Goal: Task Accomplishment & Management: Manage account settings

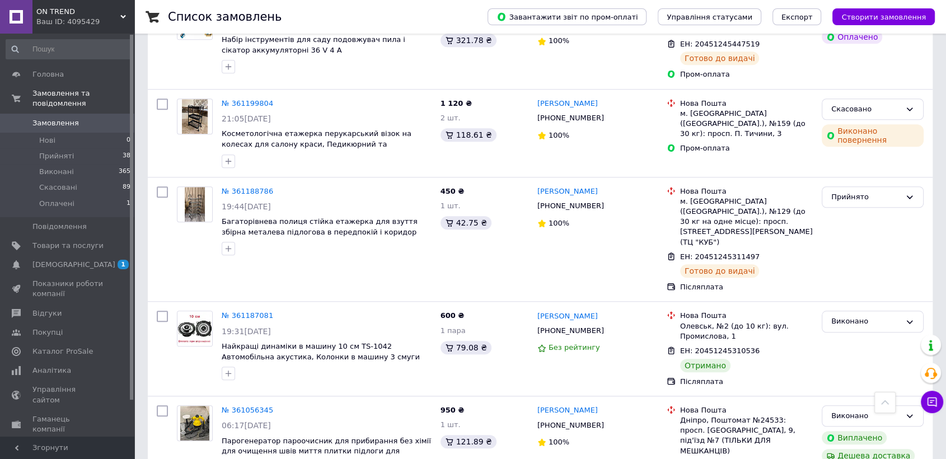
scroll to position [994, 0]
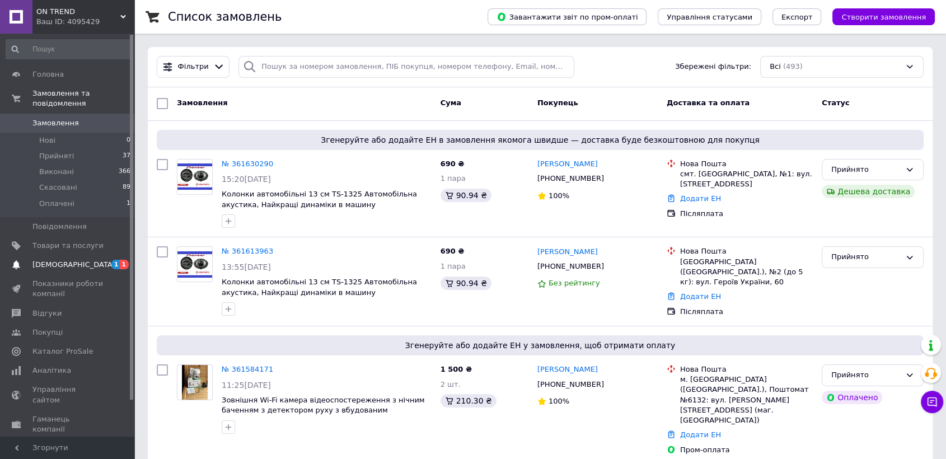
click at [90, 260] on span "[DEMOGRAPHIC_DATA]" at bounding box center [67, 265] width 71 height 10
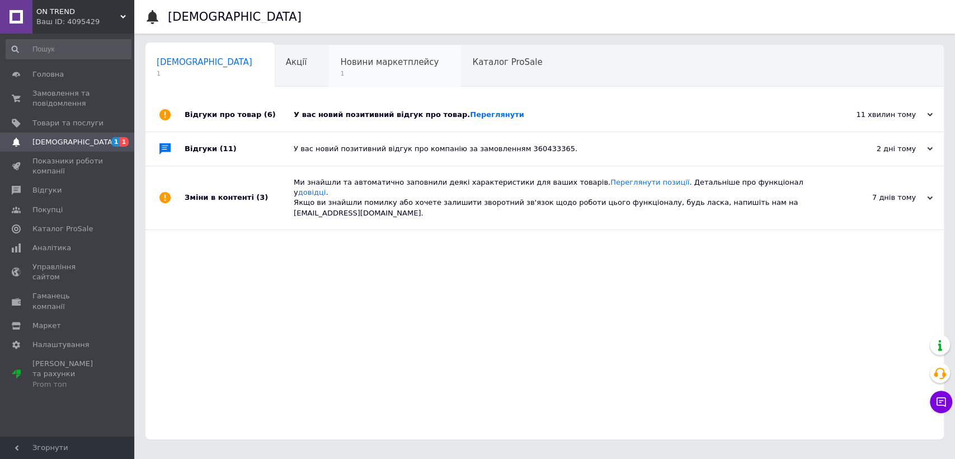
click at [340, 66] on span "Новини маркетплейсу" at bounding box center [389, 62] width 98 height 10
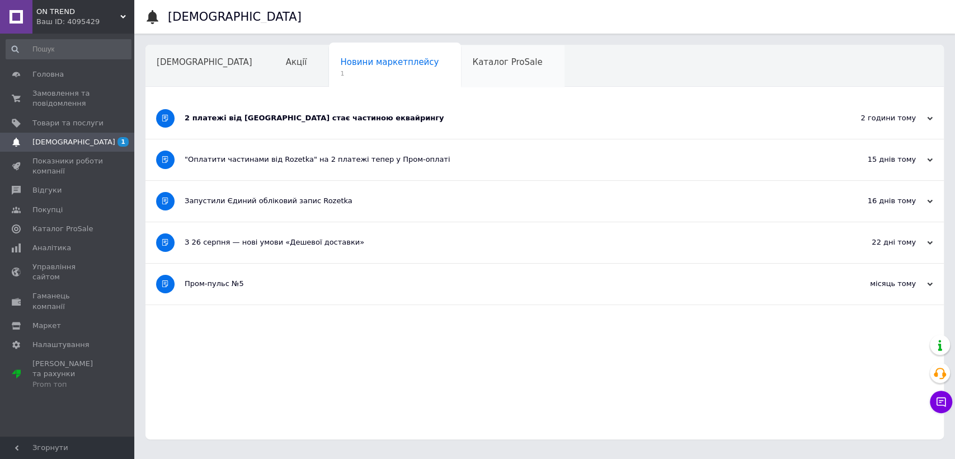
click at [461, 74] on div "Каталог ProSale" at bounding box center [513, 66] width 104 height 43
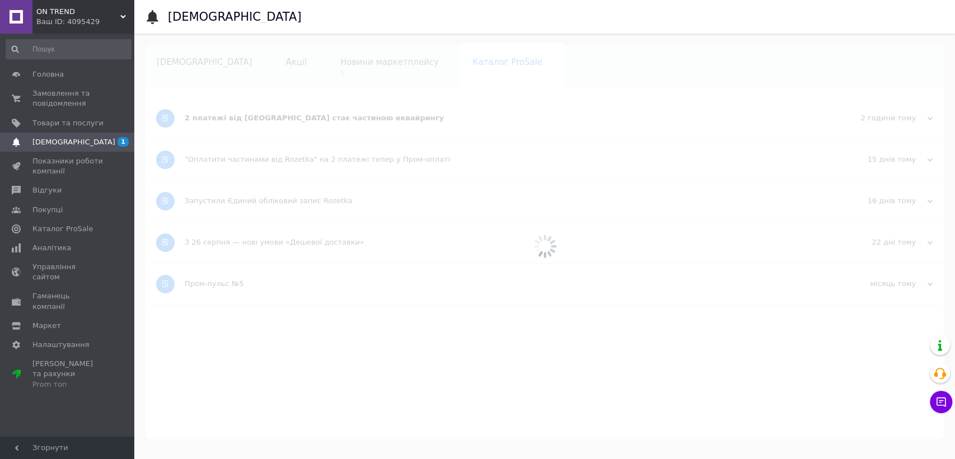
click at [421, 74] on div at bounding box center [544, 246] width 821 height 425
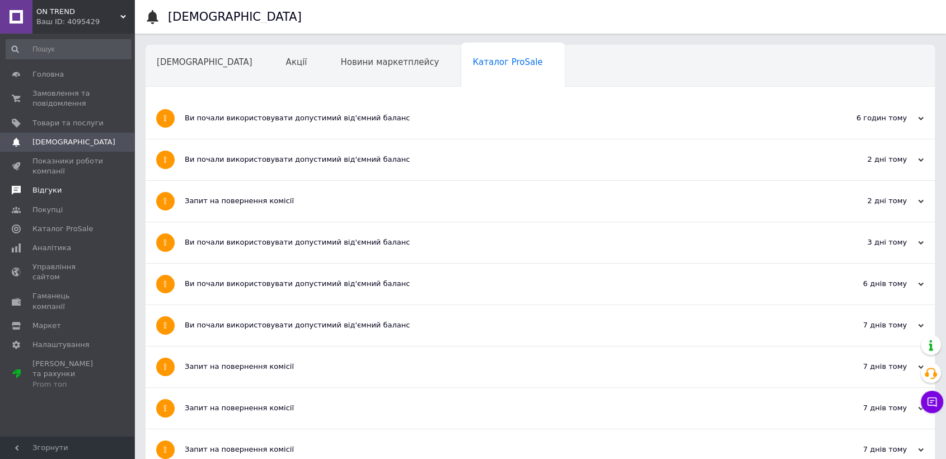
click at [78, 188] on span "Відгуки" at bounding box center [67, 190] width 71 height 10
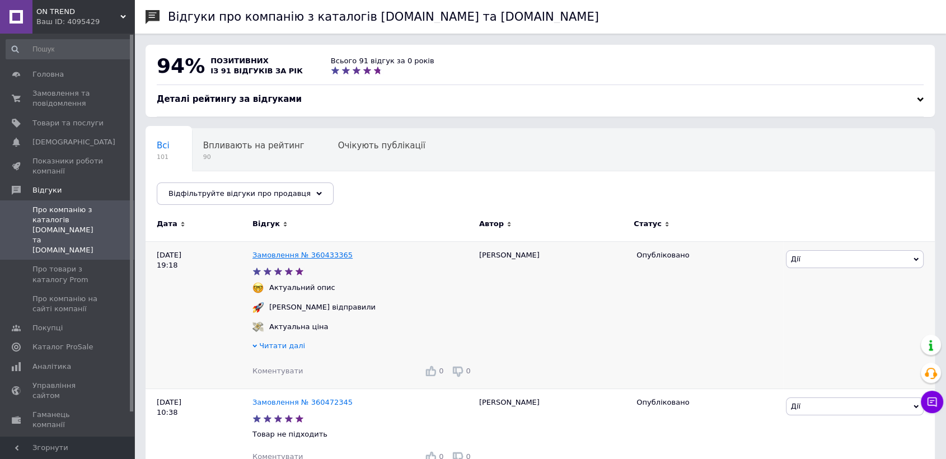
click at [299, 251] on link "Замовлення № 360433365" at bounding box center [302, 255] width 100 height 8
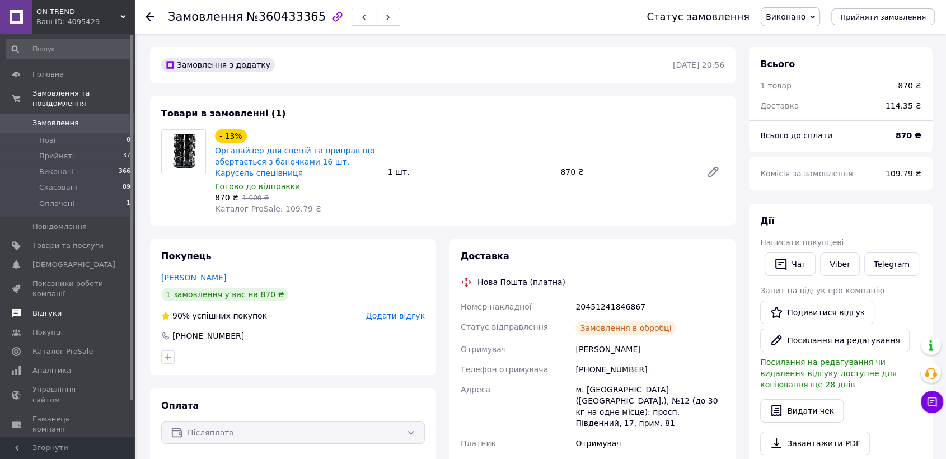
click at [53, 308] on span "Відгуки" at bounding box center [46, 313] width 29 height 10
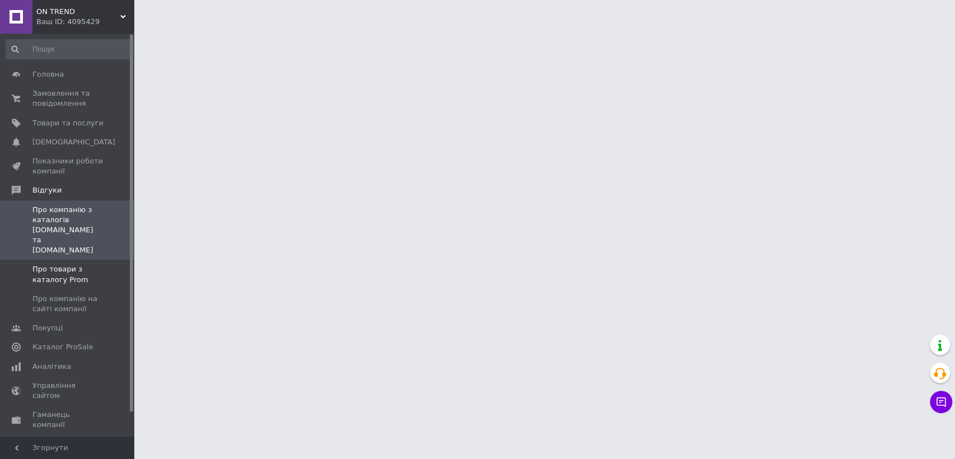
click at [55, 264] on span "Про товари з каталогу Prom" at bounding box center [67, 274] width 71 height 20
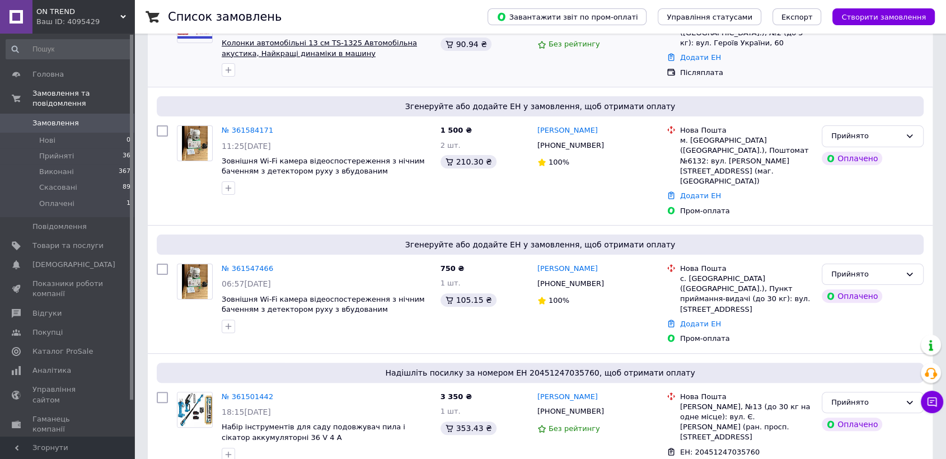
scroll to position [248, 0]
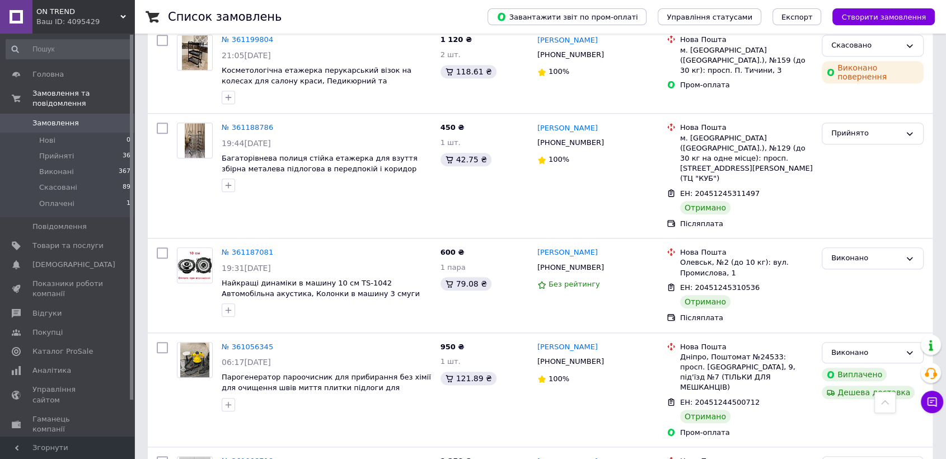
scroll to position [994, 0]
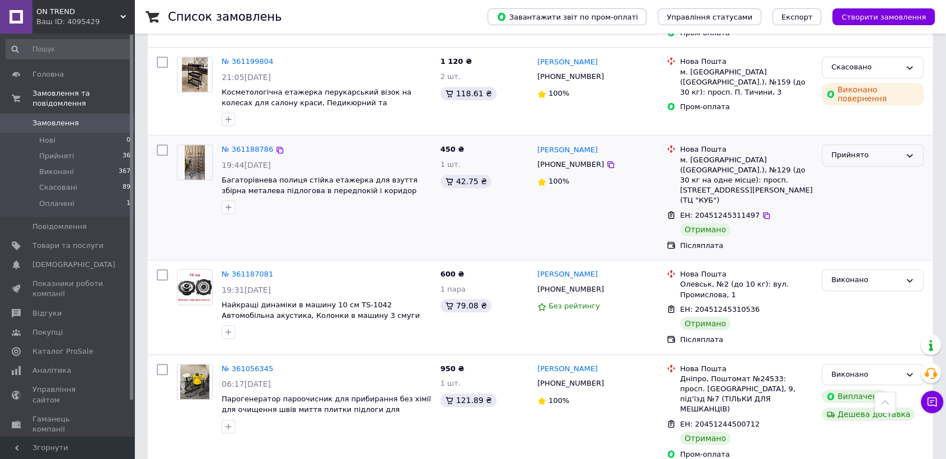
click at [844, 149] on div "Прийнято" at bounding box center [865, 155] width 69 height 12
click at [844, 168] on li "Виконано" at bounding box center [872, 178] width 101 height 21
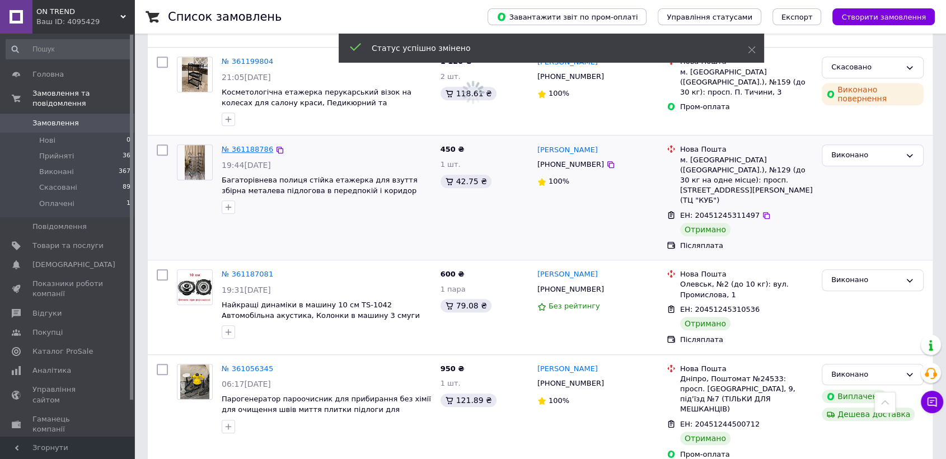
click at [234, 145] on link "№ 361188786" at bounding box center [247, 149] width 51 height 8
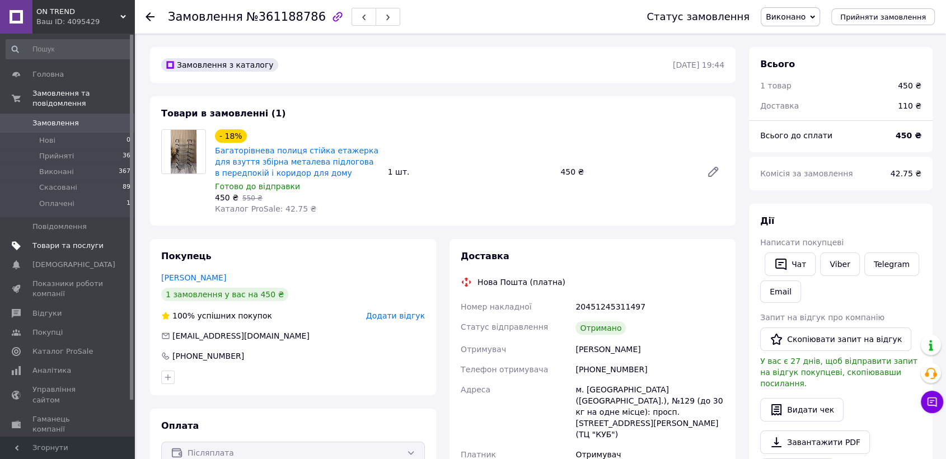
click at [67, 243] on link "Товари та послуги" at bounding box center [68, 245] width 137 height 19
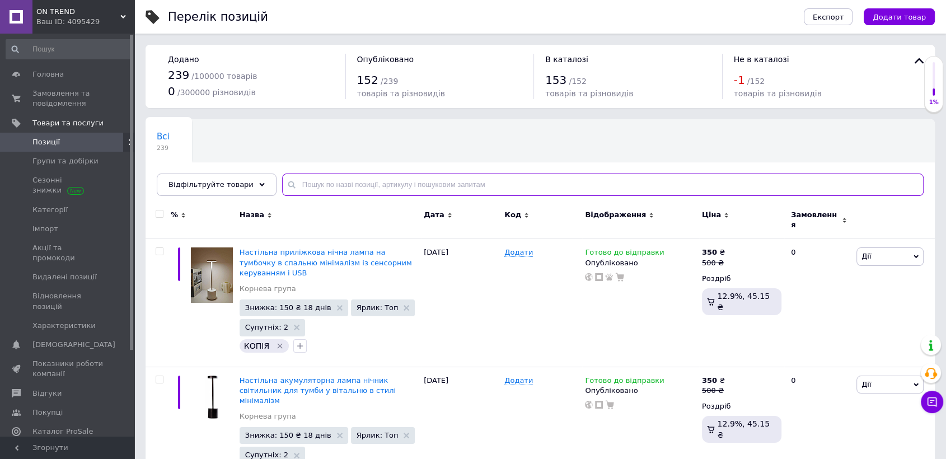
click at [327, 176] on input "text" at bounding box center [602, 184] width 641 height 22
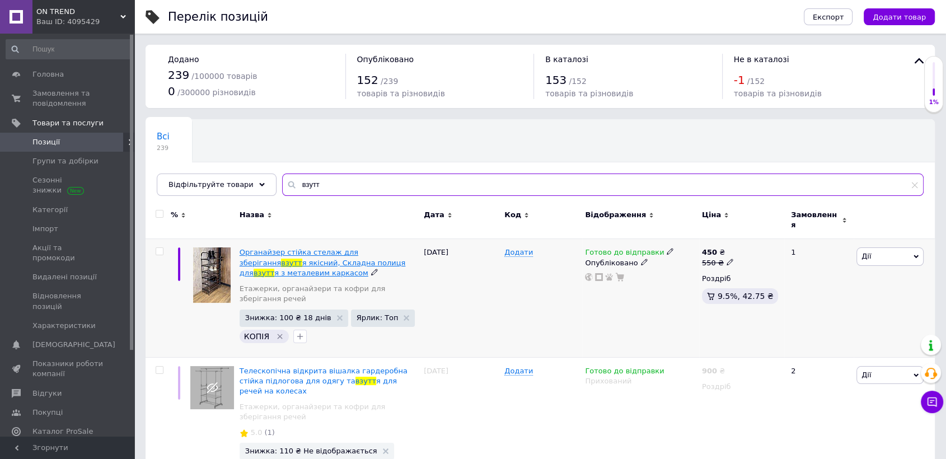
type input "взутт"
click at [306, 248] on span "Органайзер стійка стелаж для зберігання" at bounding box center [298, 257] width 119 height 18
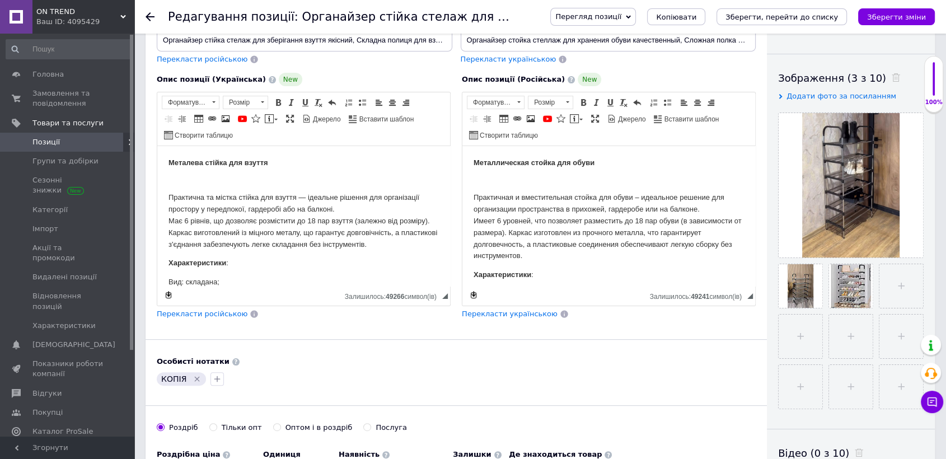
scroll to position [186, 0]
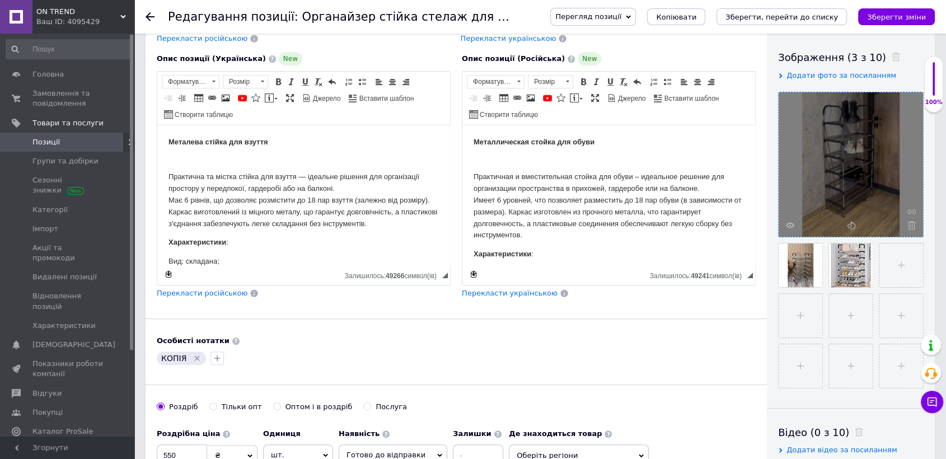
click at [787, 220] on div at bounding box center [850, 164] width 144 height 144
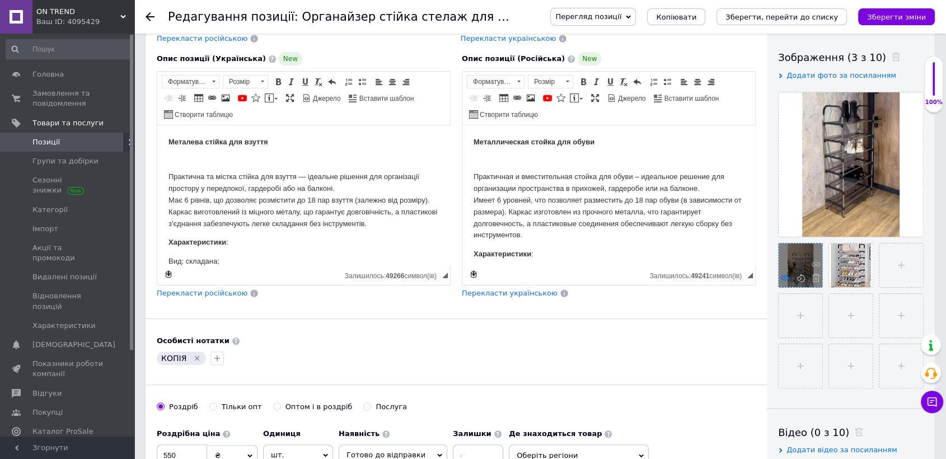
click at [782, 276] on use at bounding box center [785, 278] width 8 height 6
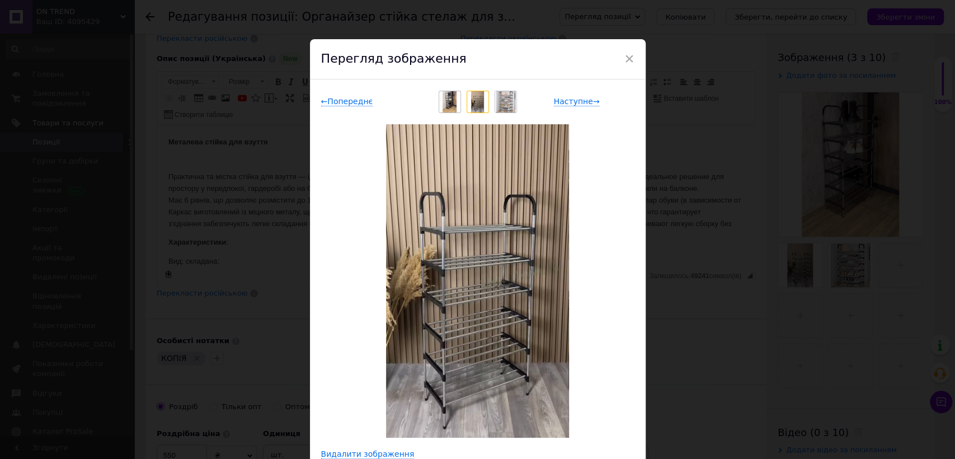
drag, startPoint x: 358, startPoint y: 97, endPoint x: 366, endPoint y: 105, distance: 11.1
click at [358, 98] on span "← Попереднє" at bounding box center [347, 102] width 52 height 10
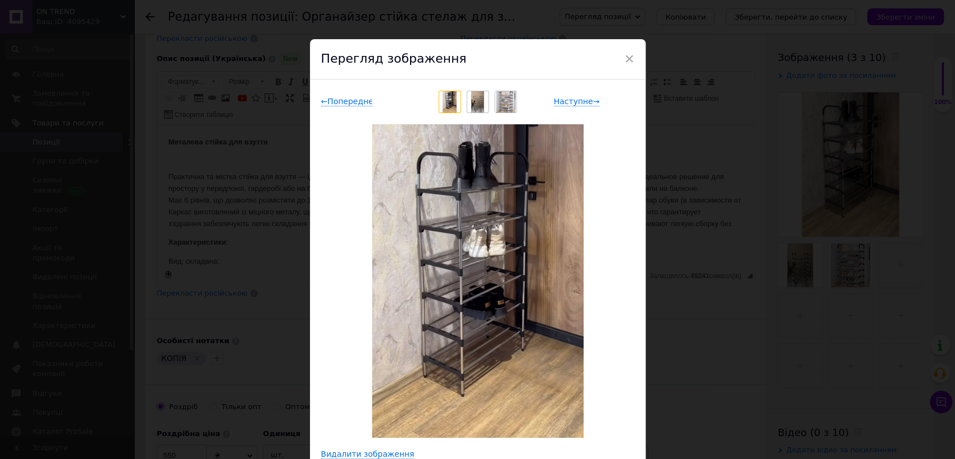
click at [709, 404] on div "× Перегляд зображення ← Попереднє Наступне → Видалити зображення Видалити всі з…" at bounding box center [477, 229] width 955 height 459
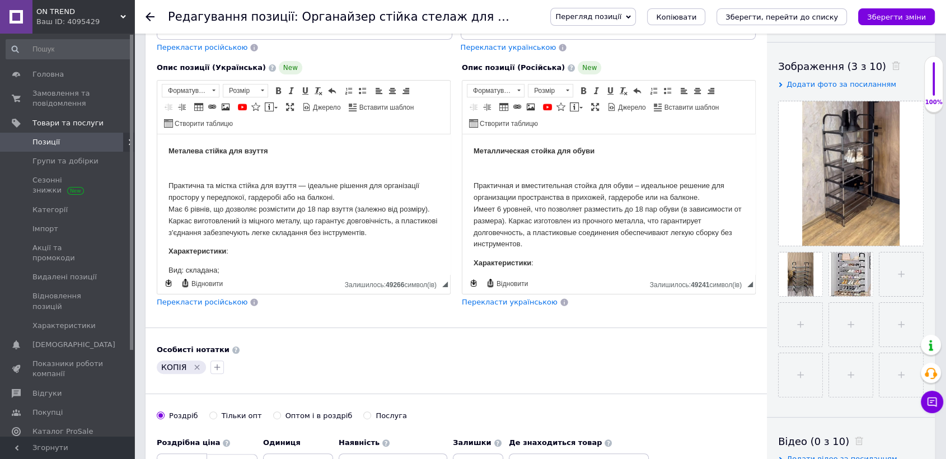
scroll to position [62, 0]
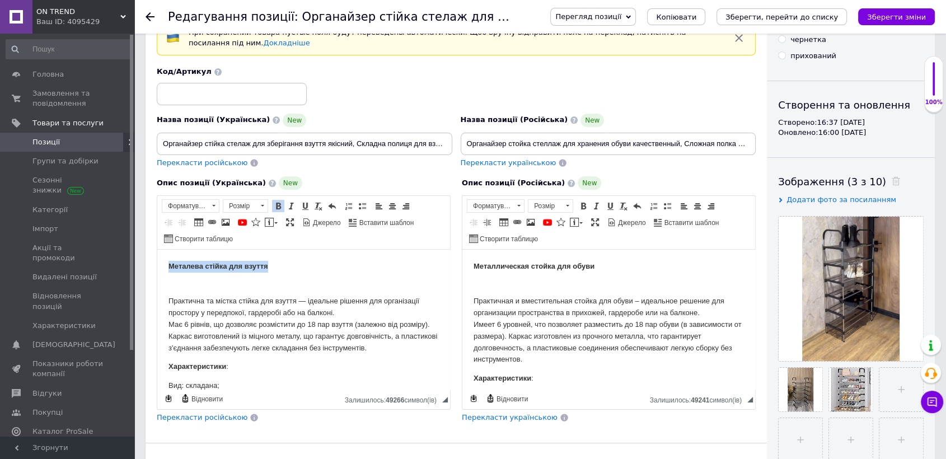
drag, startPoint x: 162, startPoint y: 266, endPoint x: 288, endPoint y: 265, distance: 125.3
click at [288, 265] on html "Металева стійка для взуття Практична та містка стійка для взуття — ідеальне ріш…" at bounding box center [303, 406] width 293 height 312
copy strong "Металева стійка для взуття"
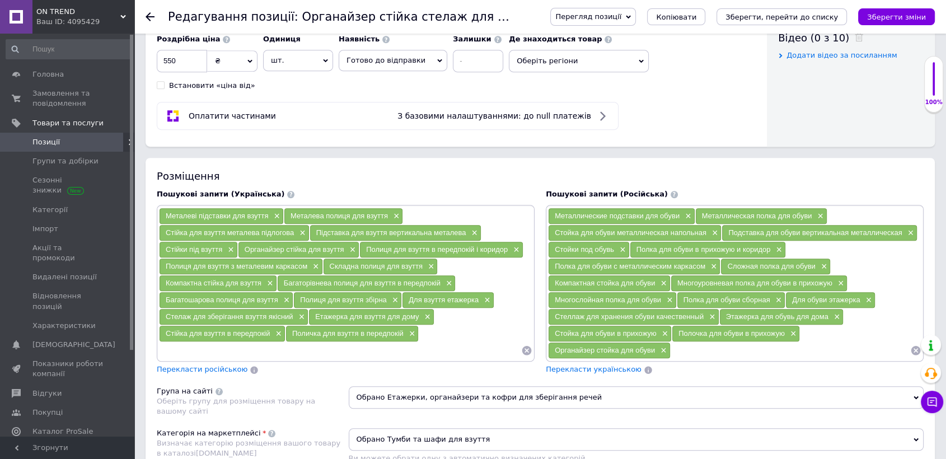
scroll to position [560, 0]
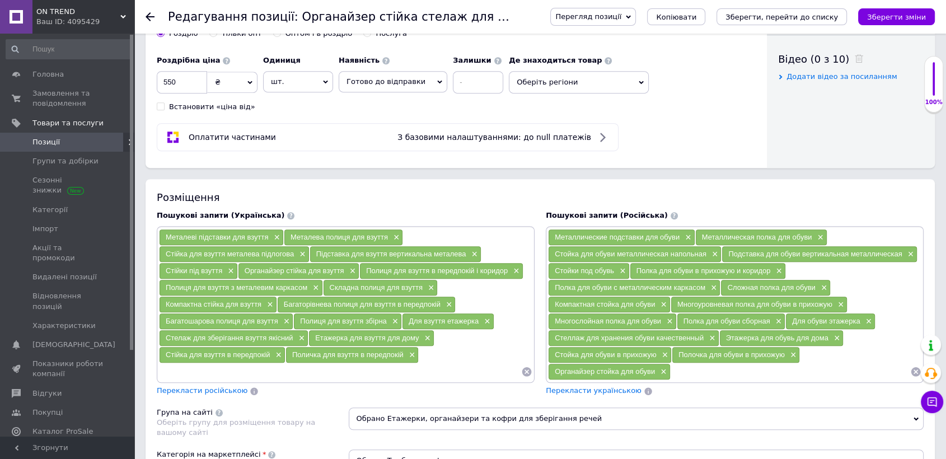
drag, startPoint x: 162, startPoint y: 253, endPoint x: 292, endPoint y: 251, distance: 129.8
click at [292, 251] on div "Стійка для взуття металева підлогова ×" at bounding box center [233, 254] width 149 height 16
copy span "Стійка для взуття металева підлогова"
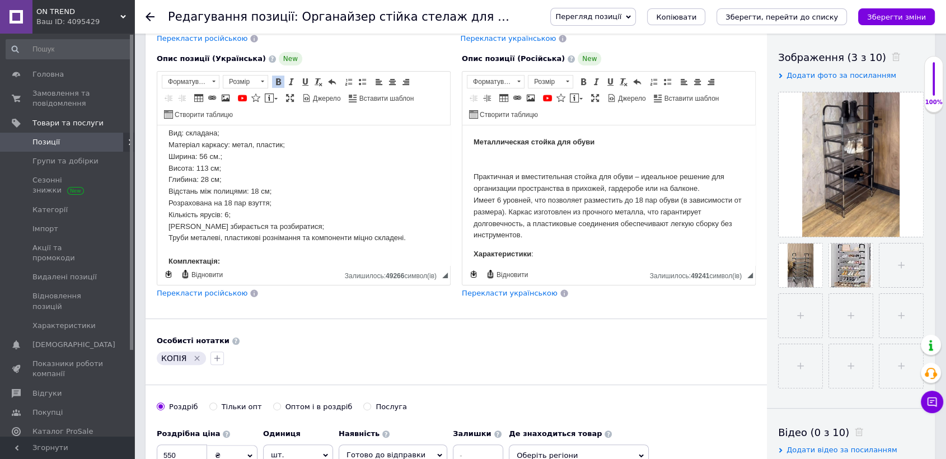
scroll to position [110, 0]
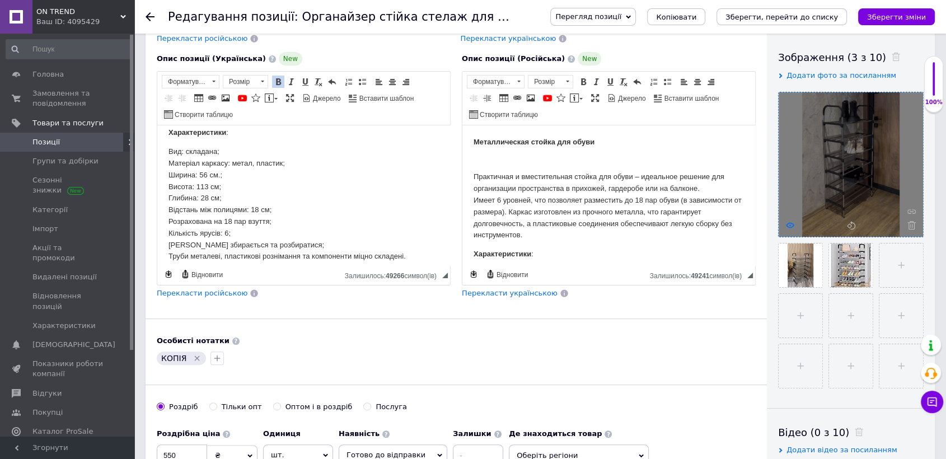
click at [788, 225] on use at bounding box center [790, 225] width 8 height 6
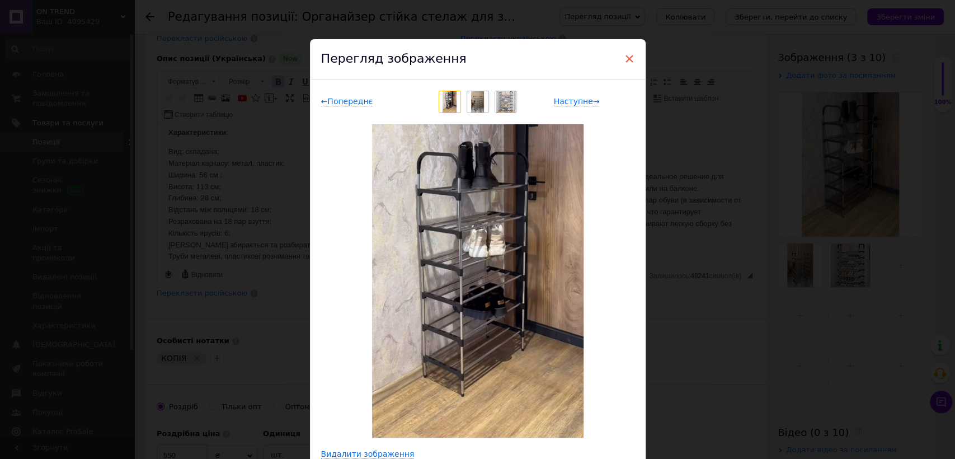
click at [629, 54] on span "×" at bounding box center [629, 58] width 10 height 19
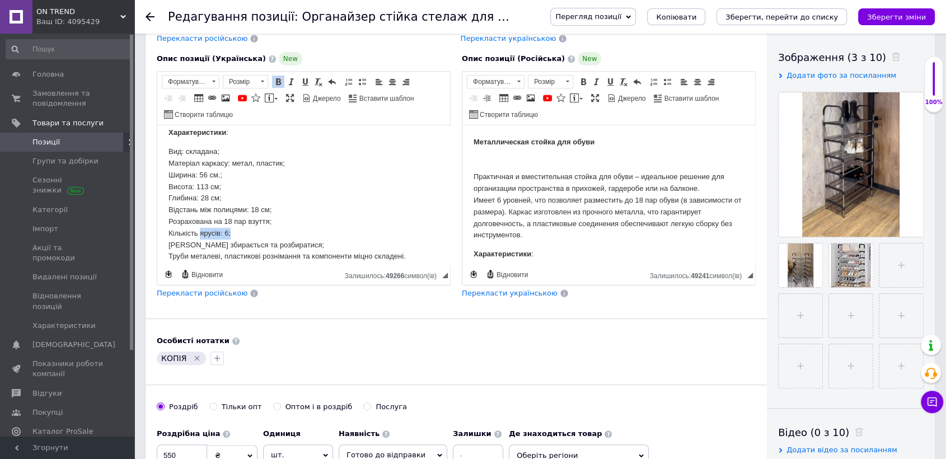
drag, startPoint x: 200, startPoint y: 233, endPoint x: 231, endPoint y: 232, distance: 31.4
click at [231, 232] on p "Вид: складана; Матеріал каркасу: метал, пластик; Ширина: 56 см.; Висота: 113 см…" at bounding box center [303, 216] width 270 height 140
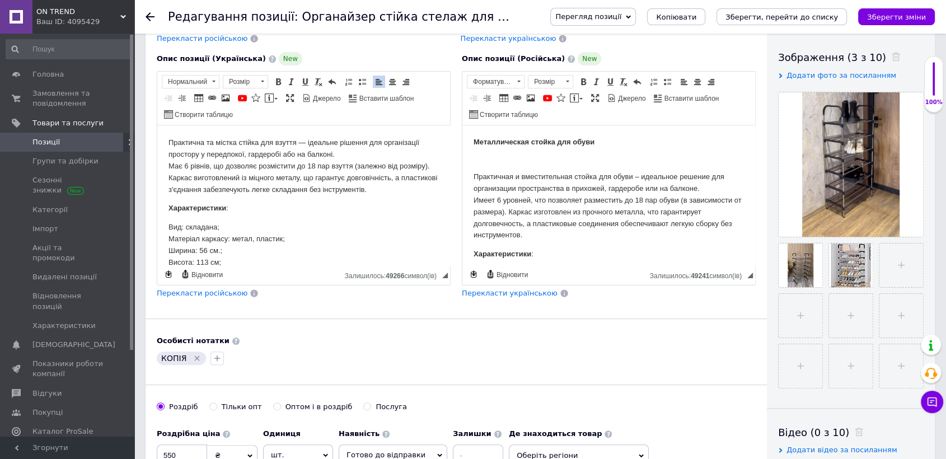
scroll to position [62, 0]
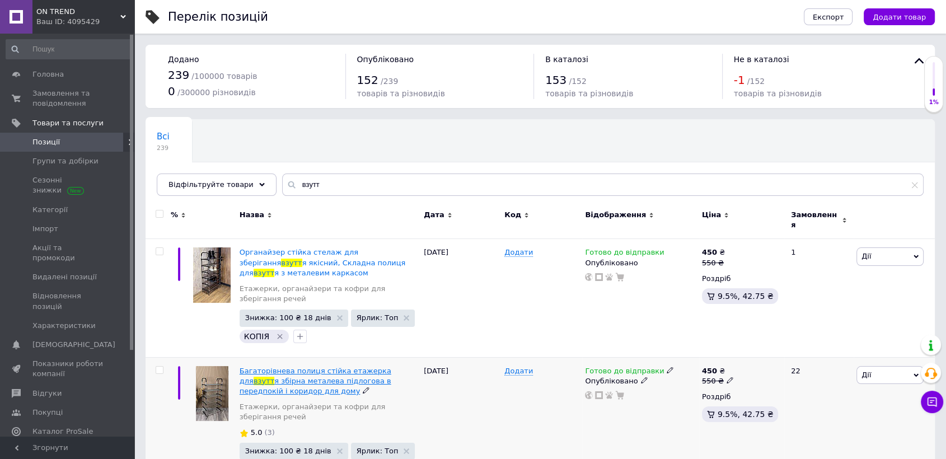
click at [286, 366] on span "Багаторівнева полиця стійка етажерка для" at bounding box center [315, 375] width 152 height 18
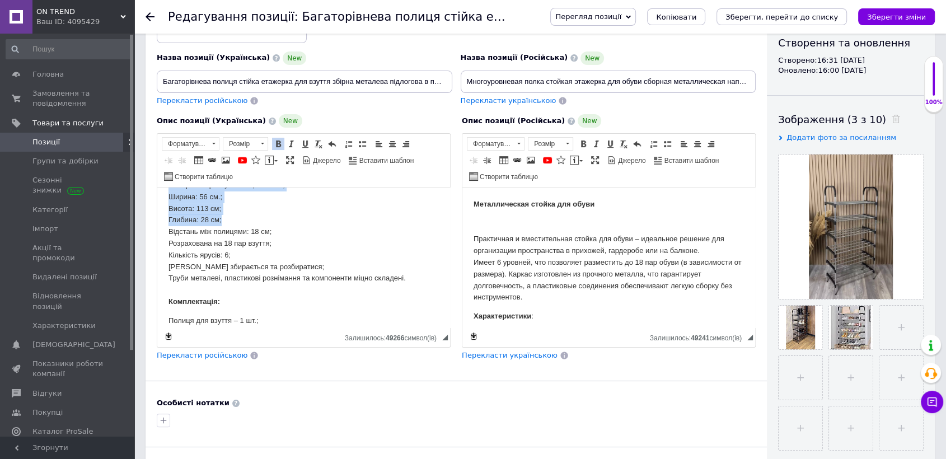
scroll to position [172, 0]
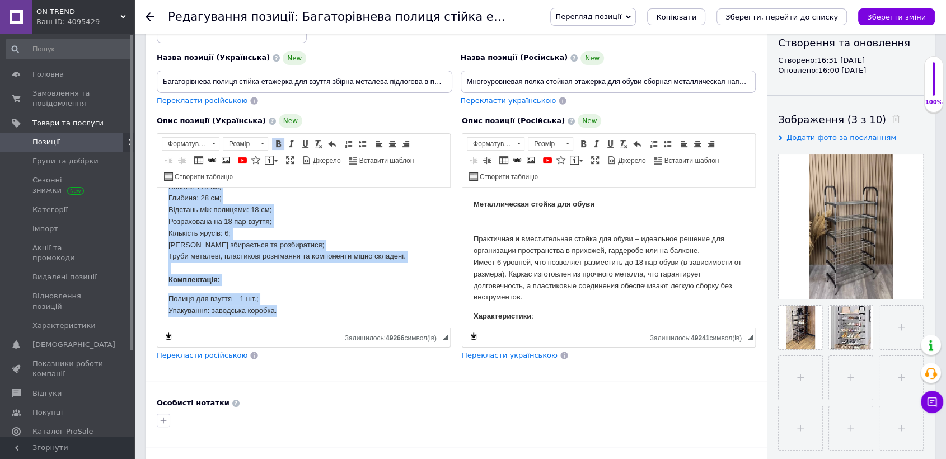
drag, startPoint x: 163, startPoint y: 204, endPoint x: 290, endPoint y: 308, distance: 164.6
click at [290, 308] on html "Металева стійка для взуття Практична та містка стійка для взуття — ідеальне ріш…" at bounding box center [303, 172] width 293 height 312
copy body "Металева стійка для взуття Практична та містка стійка для взуття — ідеальне ріш…"
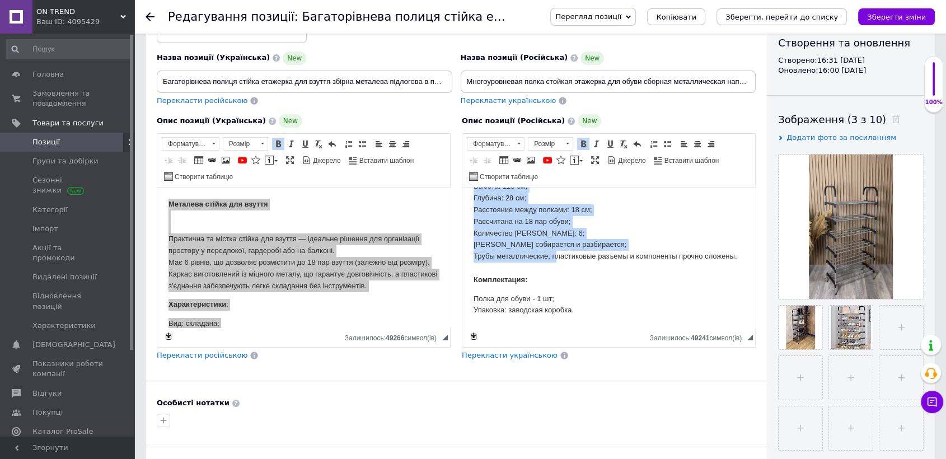
scroll to position [195, 0]
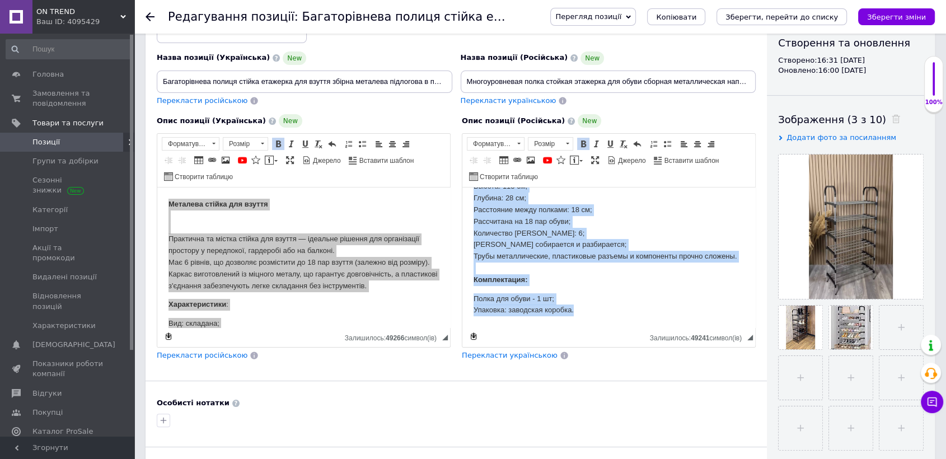
drag, startPoint x: 471, startPoint y: 195, endPoint x: 591, endPoint y: 319, distance: 172.9
click at [591, 319] on html "Металлическая стойка для обуви Практичная и вместительная стойка для обуви – ид…" at bounding box center [608, 165] width 293 height 323
copy body "Металлическая стойка для обуви Практичная и вместительная стойка для обуви – ид…"
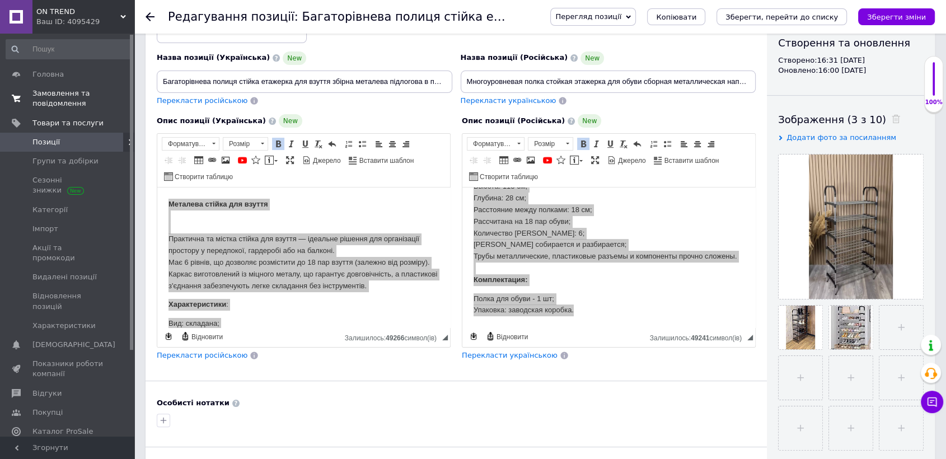
click at [62, 91] on span "Замовлення та повідомлення" at bounding box center [67, 98] width 71 height 20
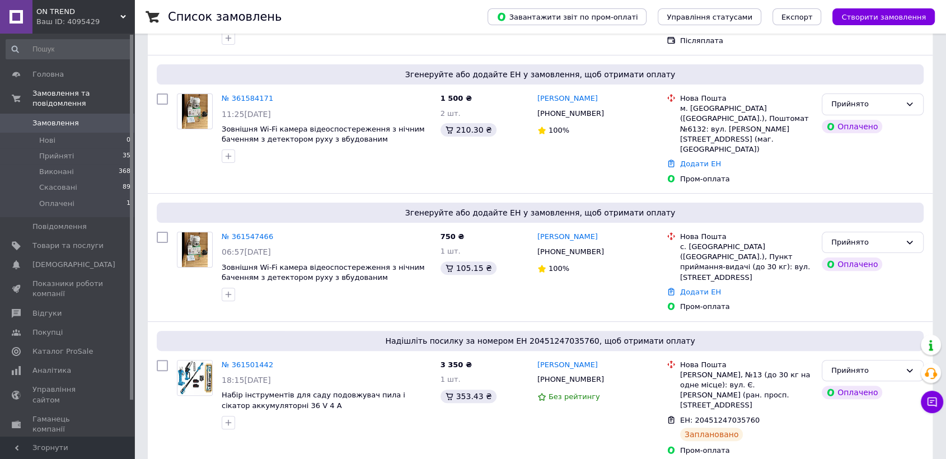
scroll to position [311, 0]
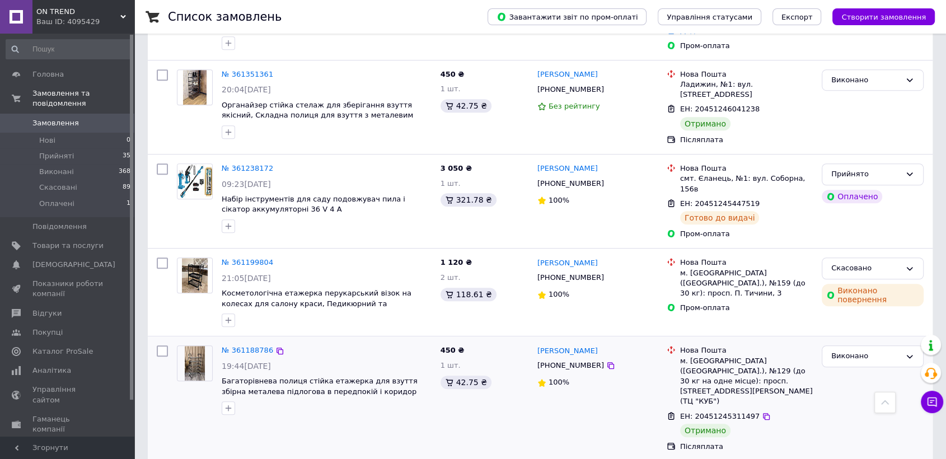
scroll to position [932, 0]
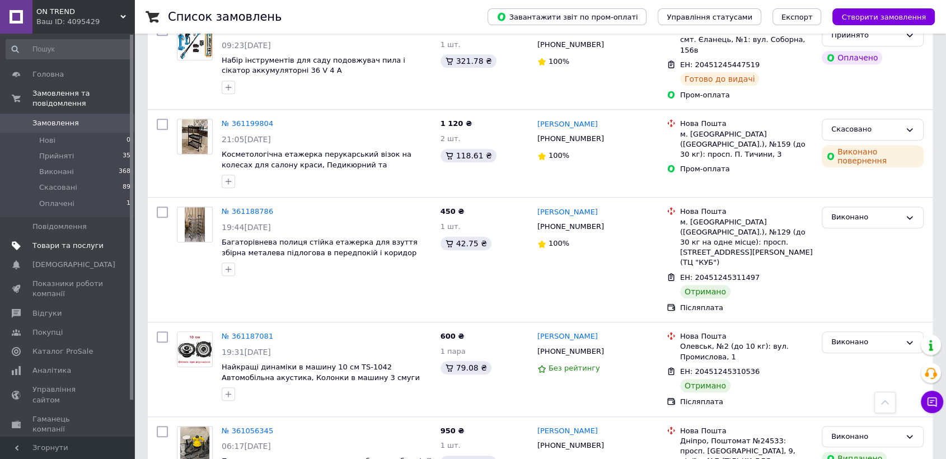
click at [63, 236] on link "Товари та послуги" at bounding box center [68, 245] width 137 height 19
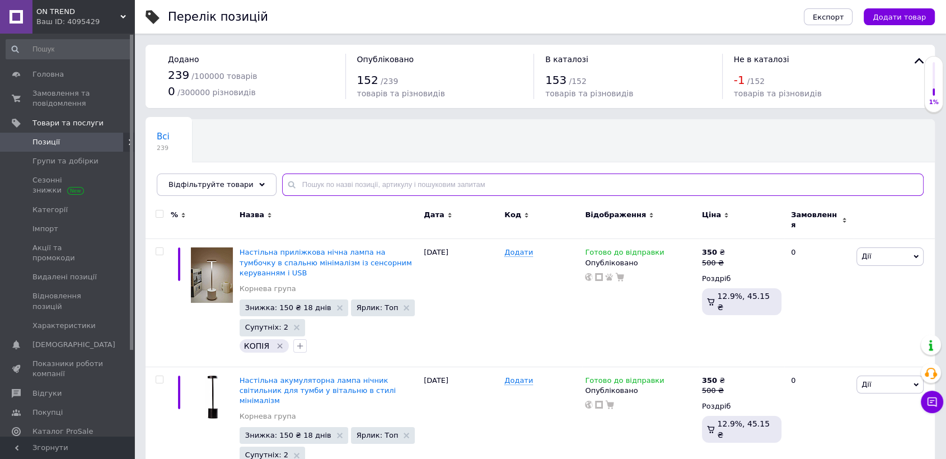
click at [304, 180] on input "text" at bounding box center [602, 184] width 641 height 22
paste input "Crownberg CB-1076"
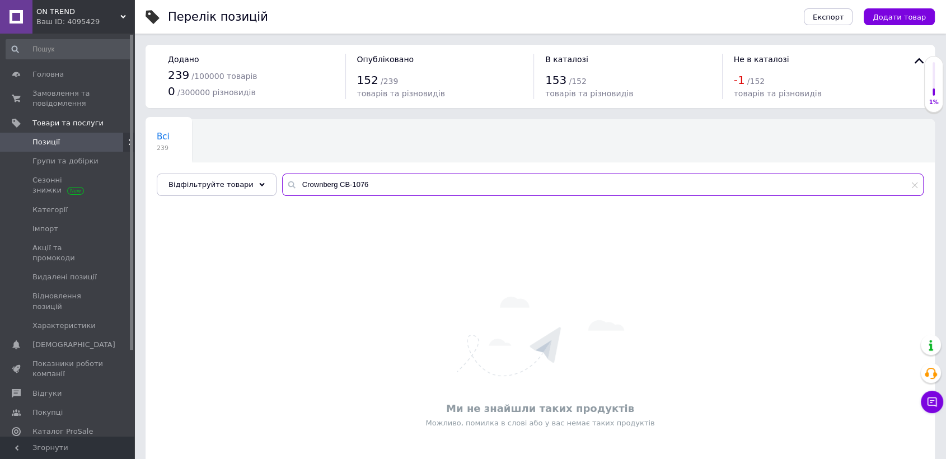
drag, startPoint x: 322, startPoint y: 192, endPoint x: 285, endPoint y: 194, distance: 36.9
click at [285, 194] on input "Crownberg CB-1076" at bounding box center [602, 184] width 641 height 22
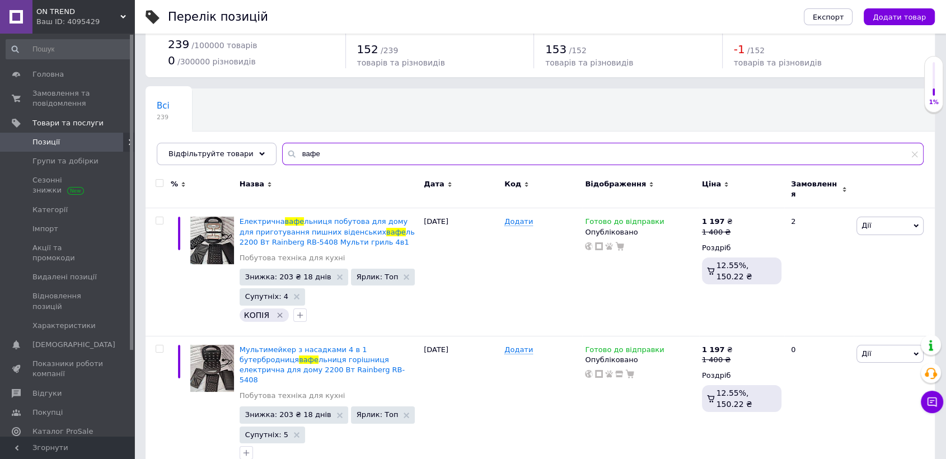
scroll to position [40, 0]
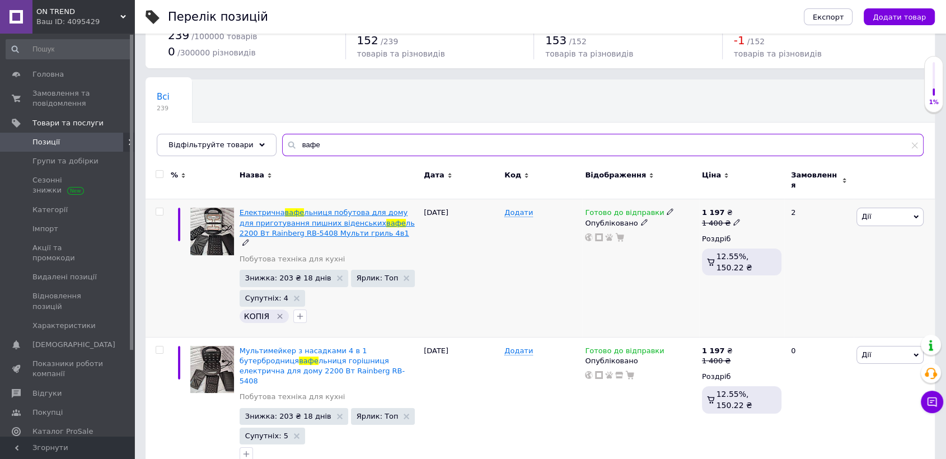
type input "вафе"
click at [284, 220] on span "ль 2200 Вт Rainberg RB-5408 Мульти гриль 4в1" at bounding box center [326, 228] width 175 height 18
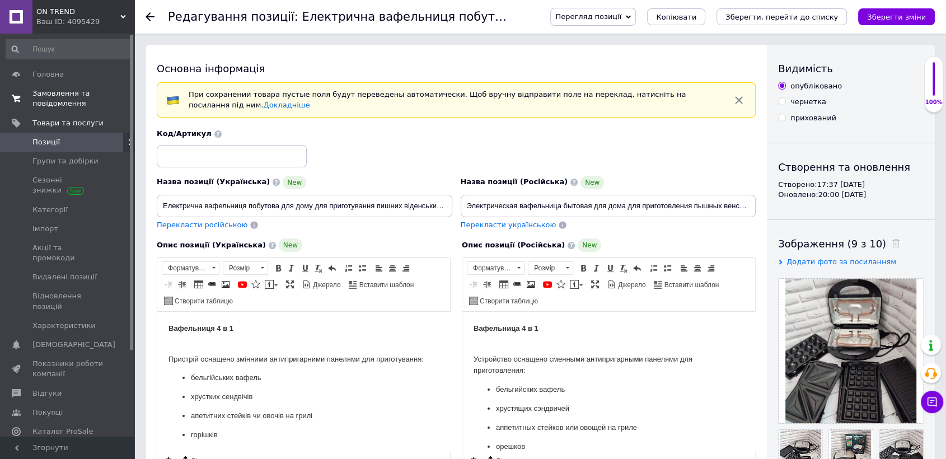
click at [83, 96] on span "Замовлення та повідомлення" at bounding box center [67, 98] width 71 height 20
